Goal: Find specific page/section: Find specific page/section

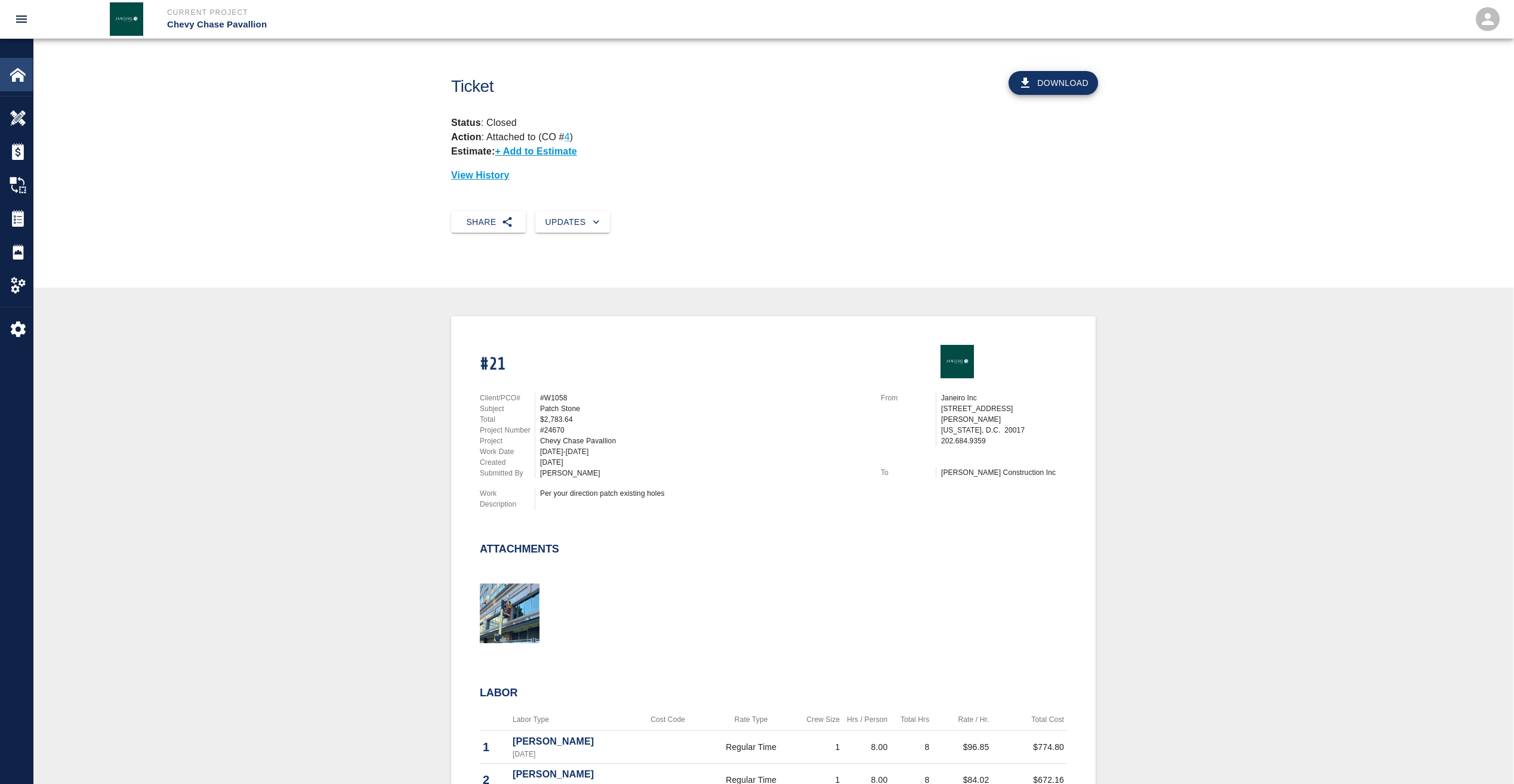
click at [15, 77] on img at bounding box center [18, 74] width 17 height 17
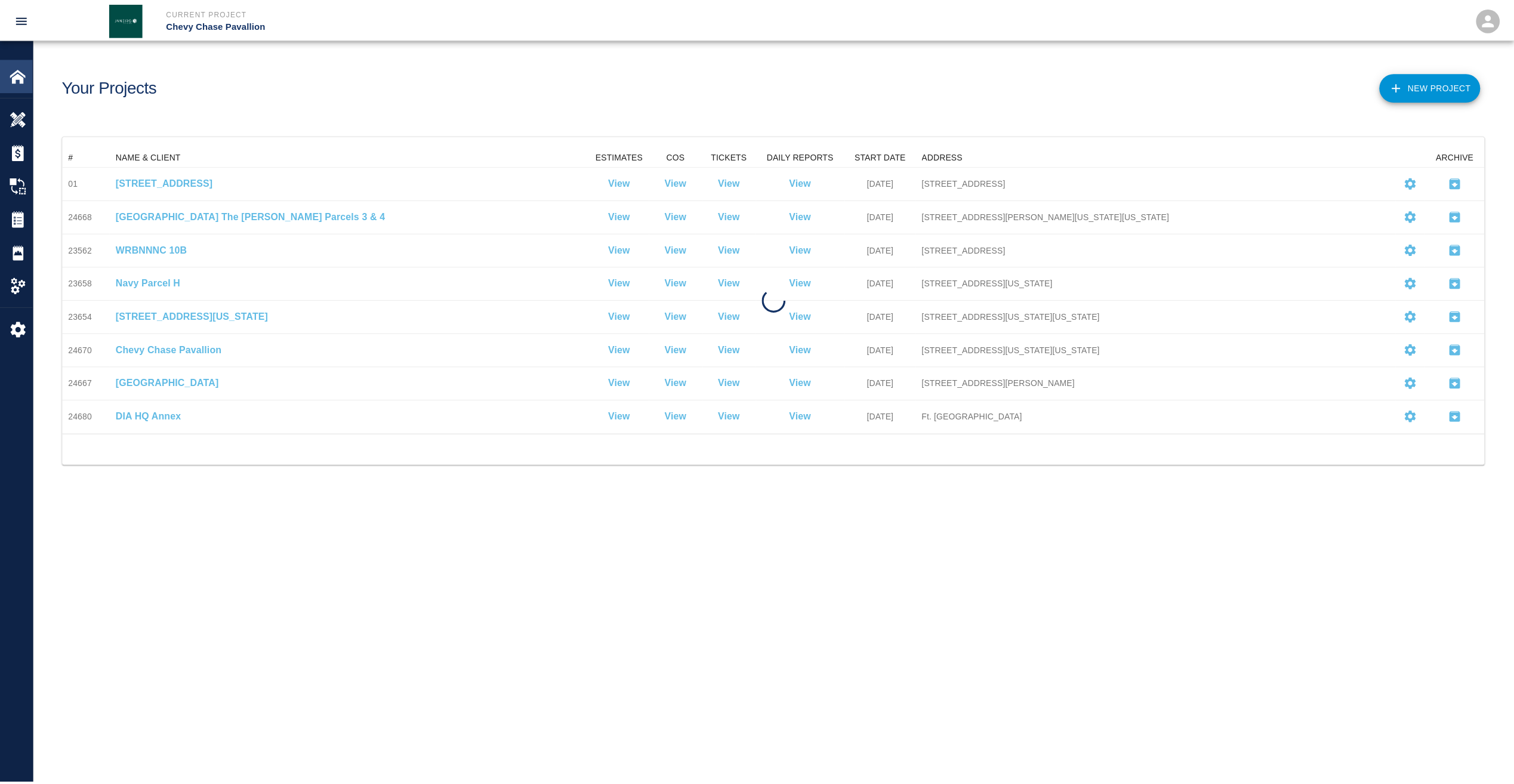
scroll to position [277, 1421]
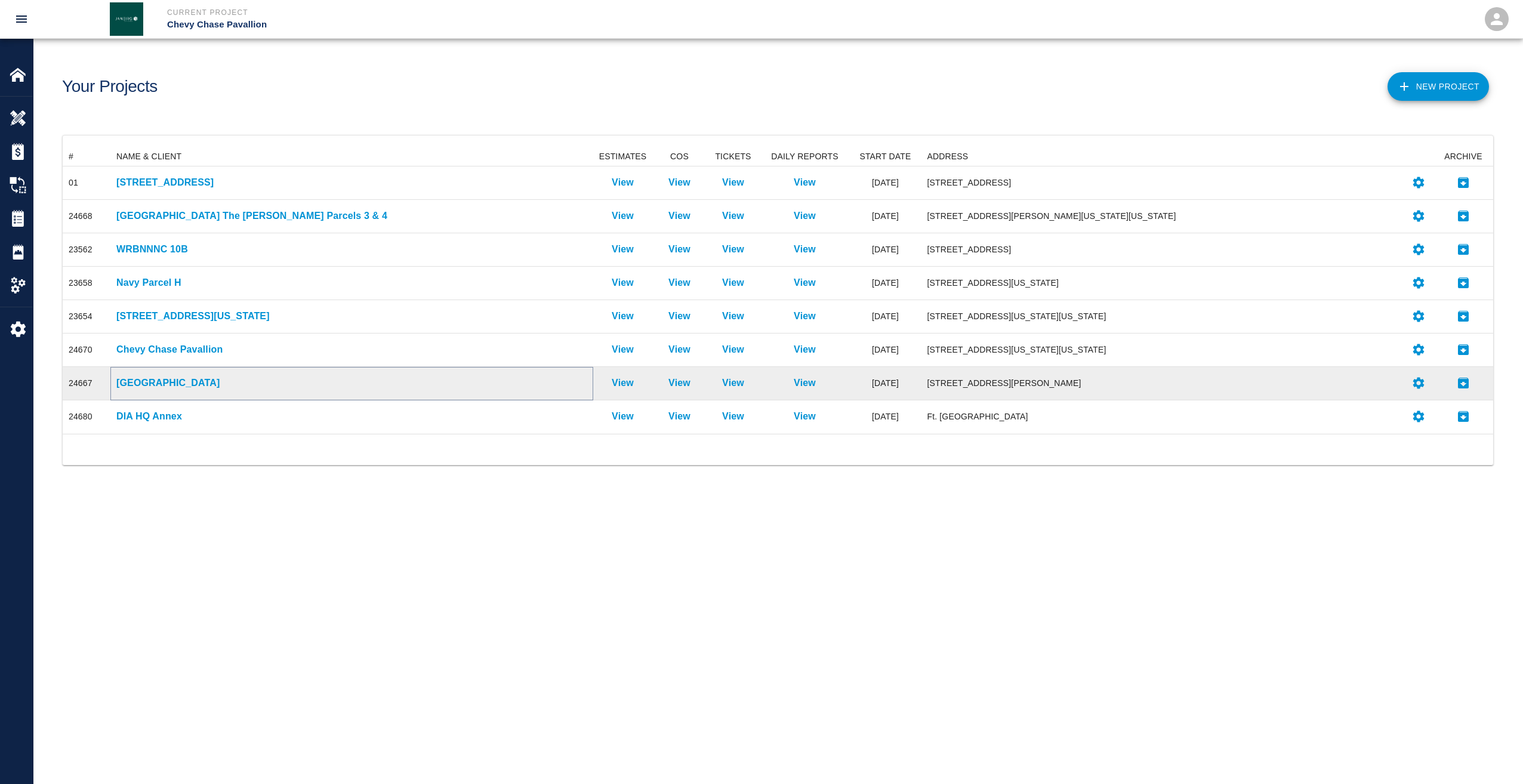
click at [163, 380] on p "[GEOGRAPHIC_DATA]" at bounding box center [352, 383] width 471 height 14
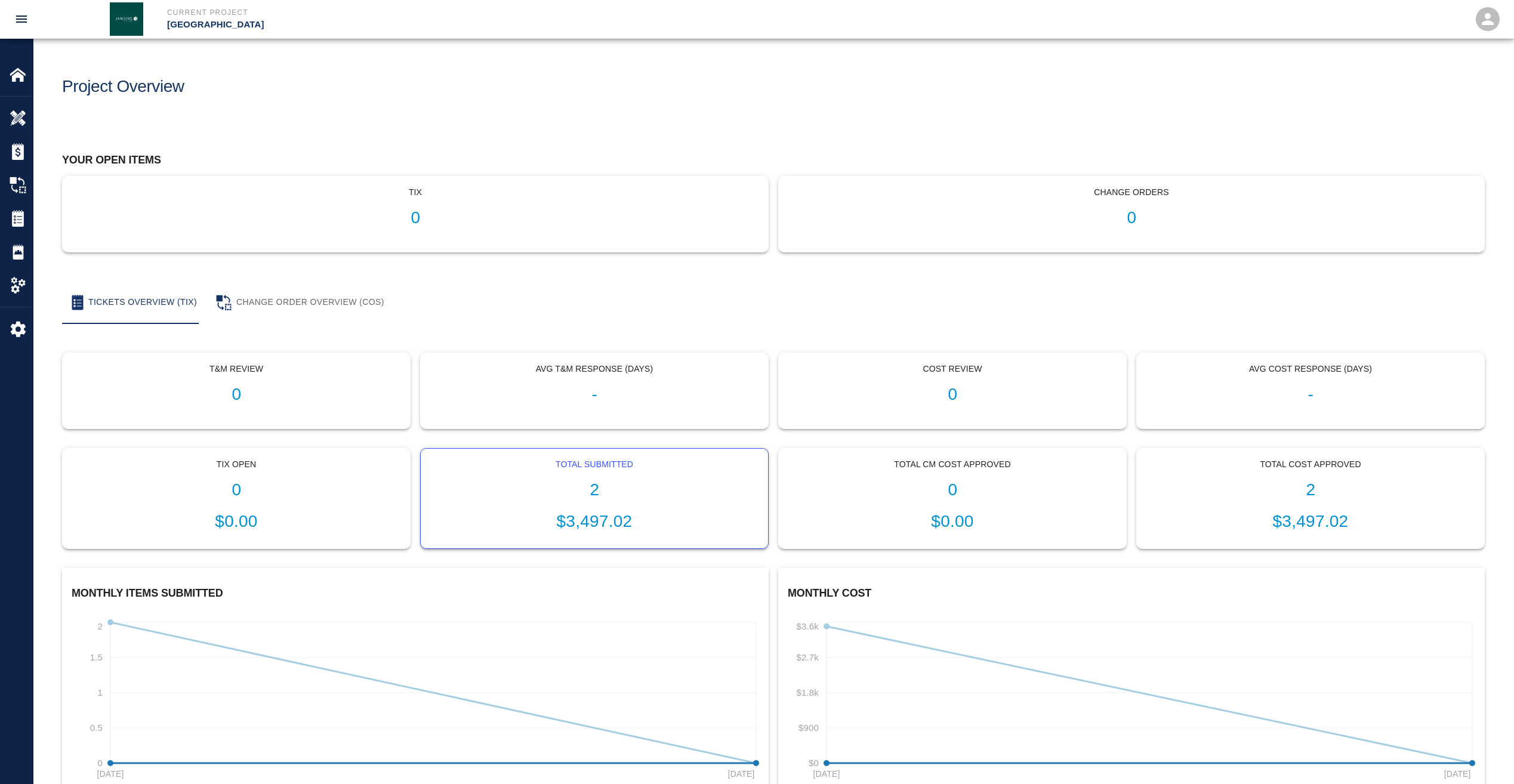
click at [630, 501] on div "Total Submitted 2 $3,497.02" at bounding box center [594, 499] width 347 height 100
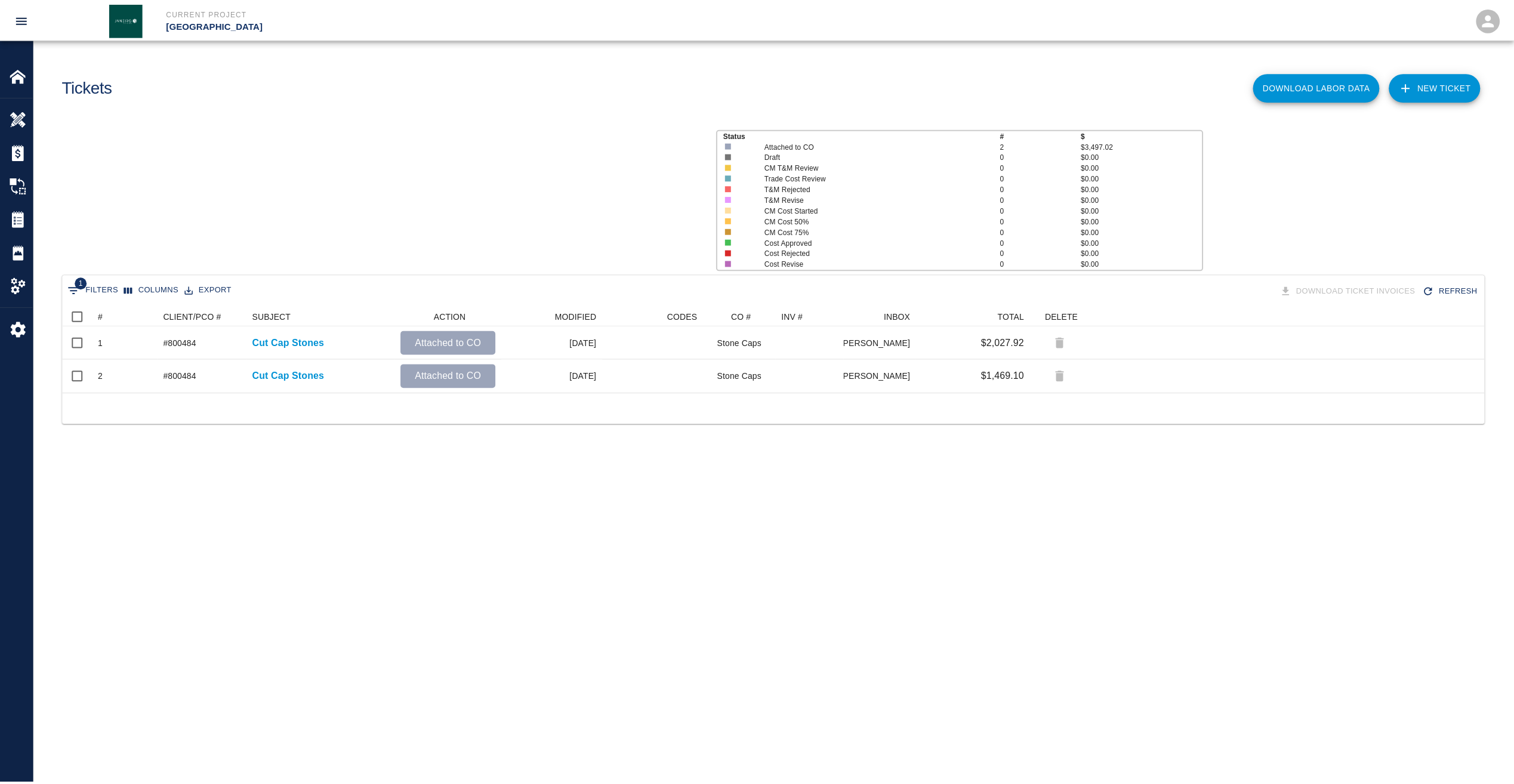
scroll to position [77, 1421]
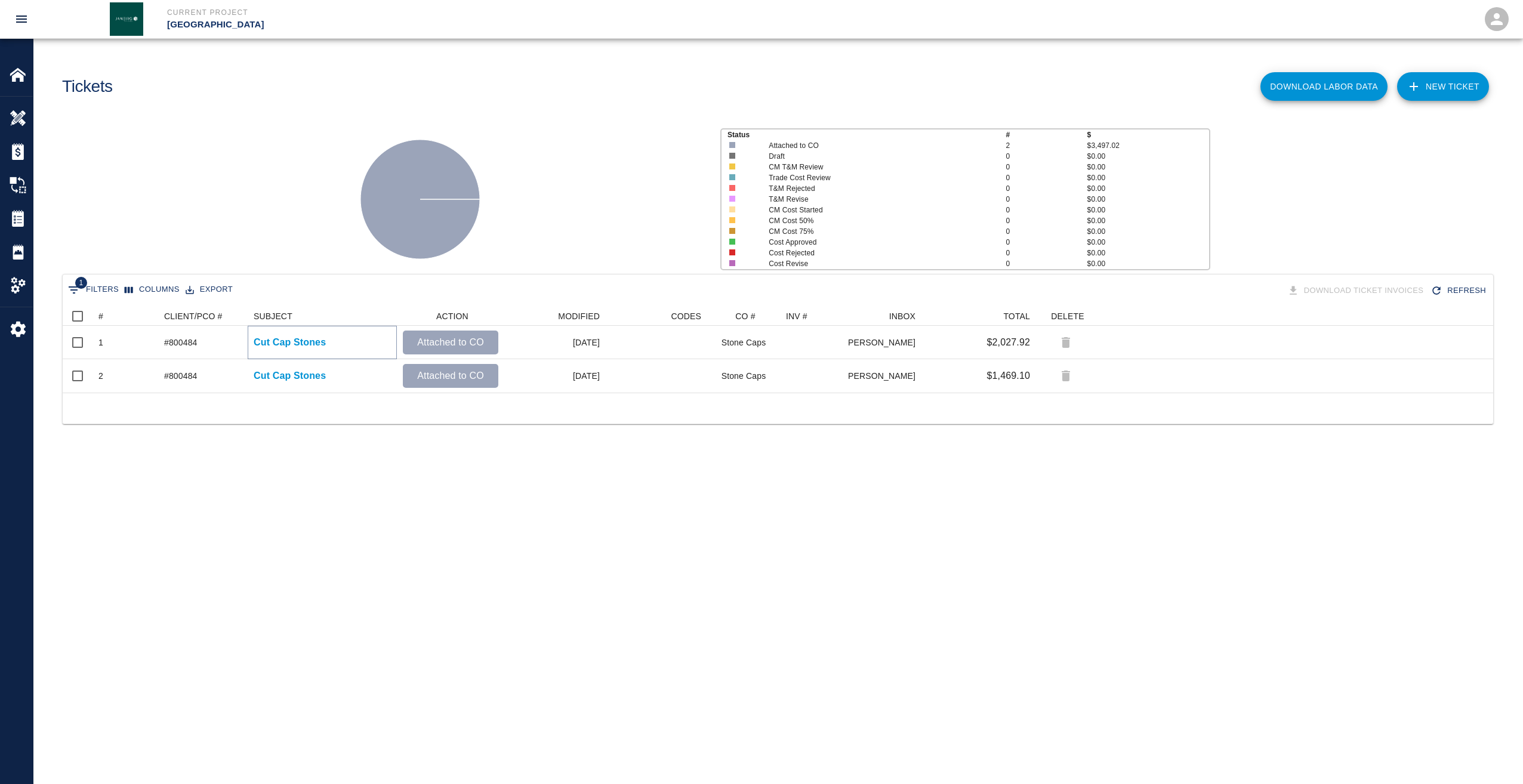
click at [307, 343] on p "Cut Cap Stones" at bounding box center [289, 342] width 72 height 14
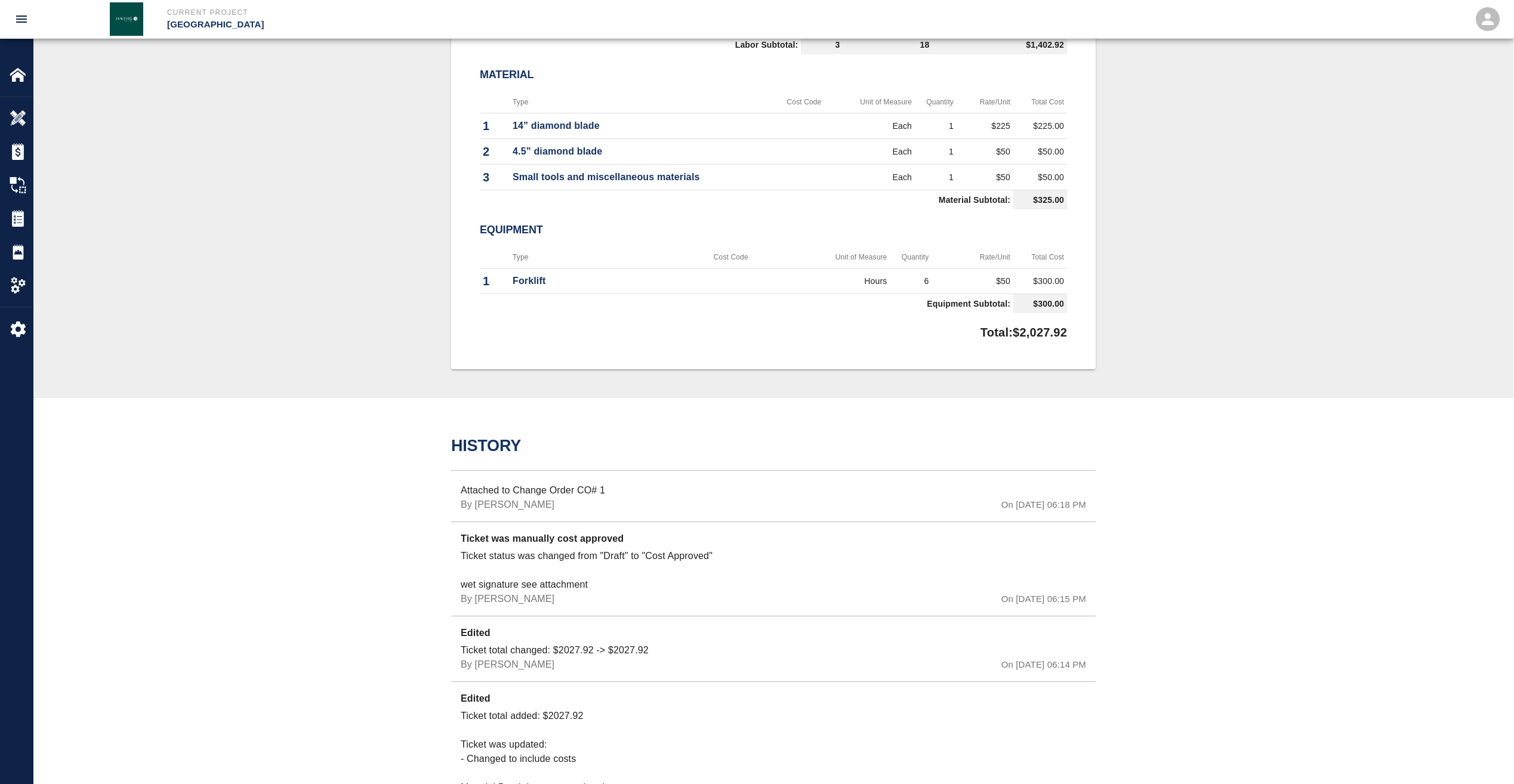
scroll to position [477, 0]
